Goal: Transaction & Acquisition: Subscribe to service/newsletter

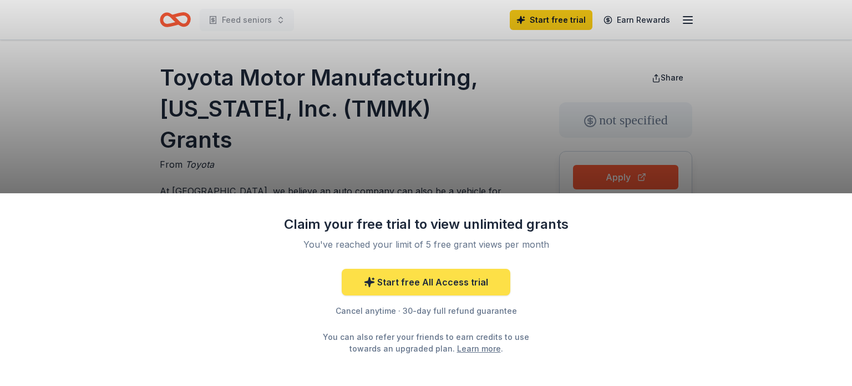
click at [455, 285] on link "Start free All Access trial" at bounding box center [426, 282] width 169 height 27
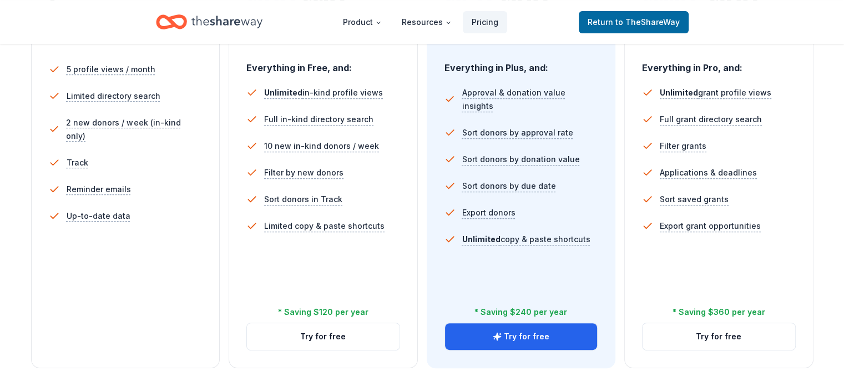
scroll to position [402, 0]
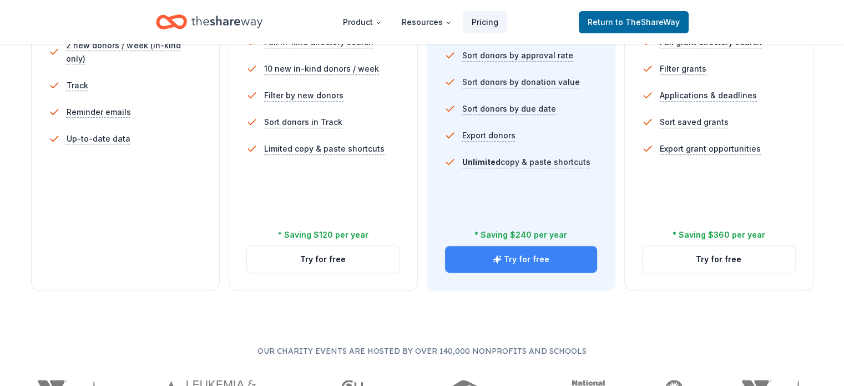
click at [519, 246] on button "Try for free" at bounding box center [521, 259] width 153 height 27
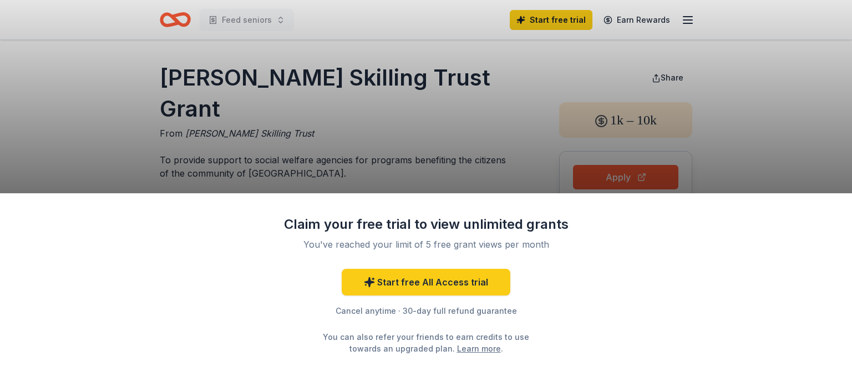
click at [606, 178] on div "Claim your free trial to view unlimited grants You've reached your limit of 5 f…" at bounding box center [426, 193] width 852 height 386
